Goal: Find specific page/section: Find specific page/section

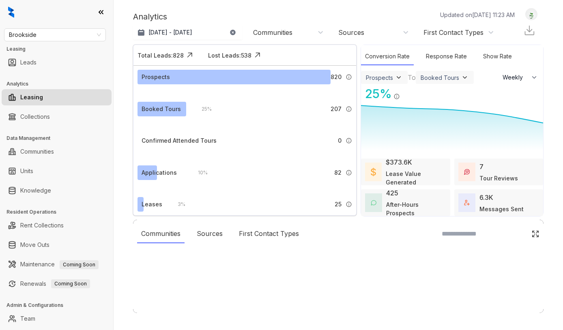
select select "******"
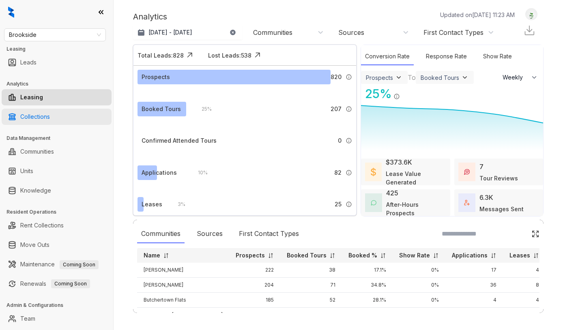
scroll to position [18, 0]
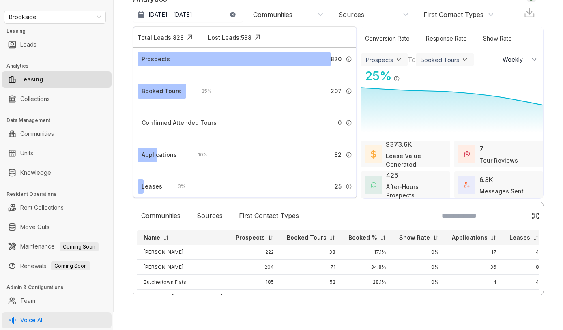
click at [39, 319] on link "Voice AI" at bounding box center [31, 321] width 22 height 16
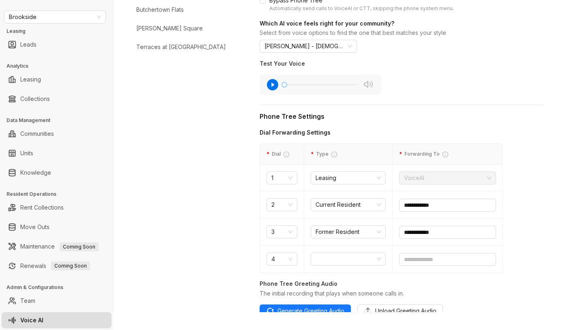
scroll to position [233, 0]
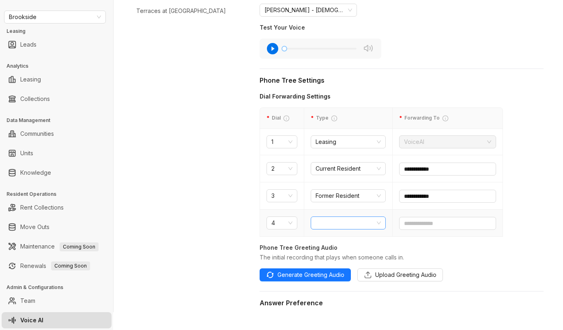
click at [342, 224] on span at bounding box center [348, 223] width 65 height 12
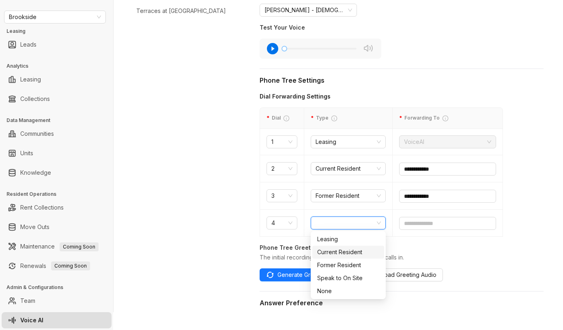
click at [223, 219] on div "Abigail Active Amherst Active [PERSON_NAME] Active Oaks at [GEOGRAPHIC_DATA] Ac…" at bounding box center [190, 189] width 114 height 705
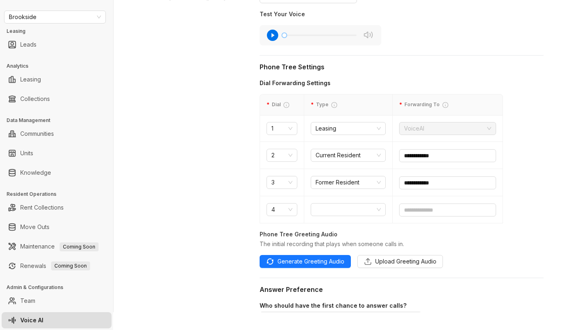
scroll to position [199, 0]
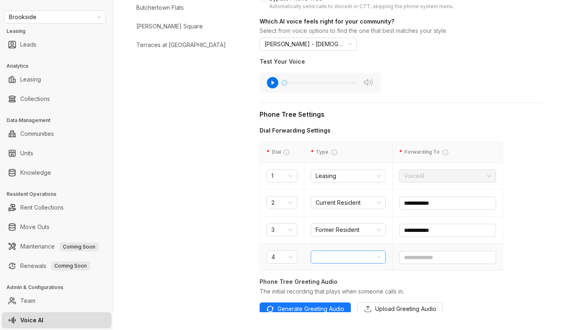
click at [335, 256] on span at bounding box center [348, 257] width 65 height 12
click at [239, 231] on div "Abigail Active Amherst Active [PERSON_NAME] Active Oaks at [GEOGRAPHIC_DATA] Ac…" at bounding box center [190, 223] width 114 height 705
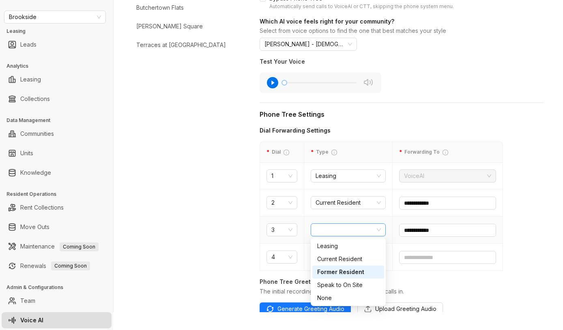
click at [334, 235] on span "Former Resident" at bounding box center [348, 230] width 65 height 12
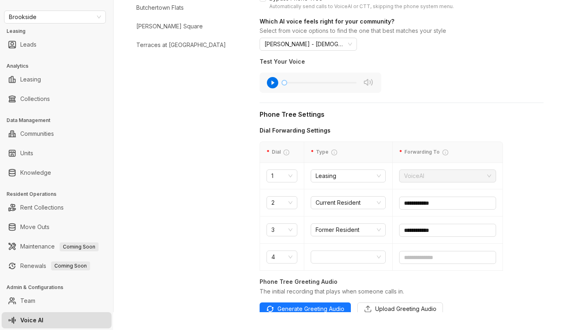
click at [237, 227] on div "Abigail Active Amherst Active [PERSON_NAME] Active Oaks at [GEOGRAPHIC_DATA] Ac…" at bounding box center [190, 223] width 114 height 705
click at [332, 257] on span at bounding box center [348, 257] width 65 height 12
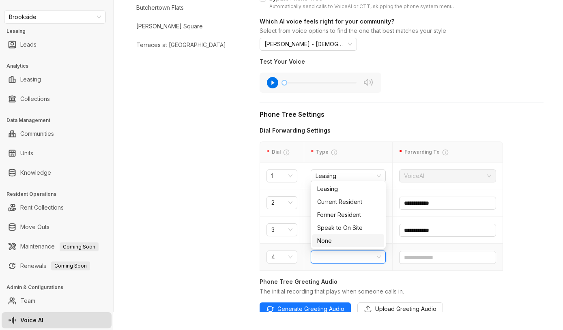
click at [332, 257] on span at bounding box center [348, 257] width 65 height 12
